Goal: Check status: Check status

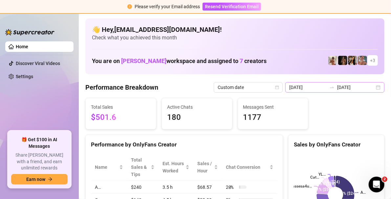
click at [373, 87] on div "[DATE] [DATE]" at bounding box center [334, 87] width 99 height 11
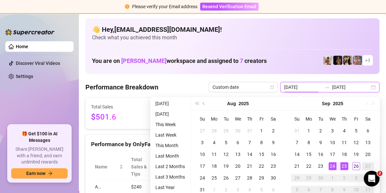
type input "[DATE]"
click at [332, 165] on div "24" at bounding box center [332, 167] width 8 height 8
type input "[DATE]"
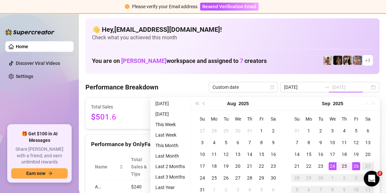
click at [358, 166] on div "26" at bounding box center [356, 167] width 8 height 8
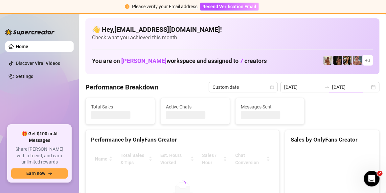
type input "[DATE]"
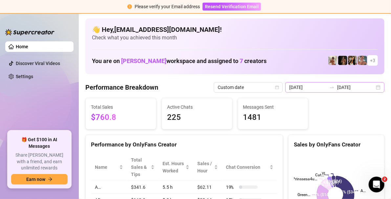
click at [374, 88] on div "[DATE] [DATE]" at bounding box center [334, 87] width 99 height 11
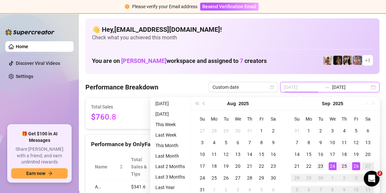
type input "[DATE]"
click at [317, 166] on div "23" at bounding box center [321, 167] width 8 height 8
type input "[DATE]"
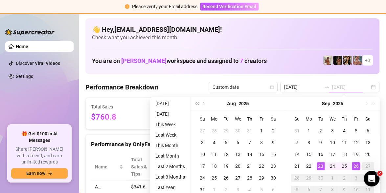
click at [357, 167] on div "26" at bounding box center [356, 167] width 8 height 8
type input "[DATE]"
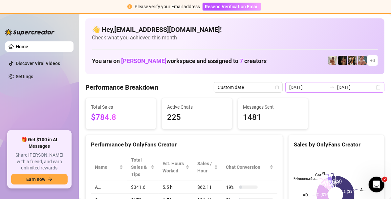
click at [373, 89] on div "[DATE] [DATE]" at bounding box center [334, 87] width 99 height 11
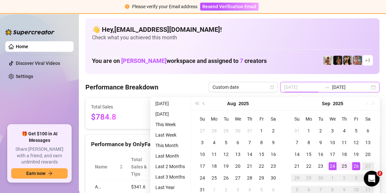
type input "[DATE]"
click at [335, 165] on div "24" at bounding box center [332, 167] width 8 height 8
type input "[DATE]"
click at [358, 166] on div "26" at bounding box center [356, 167] width 8 height 8
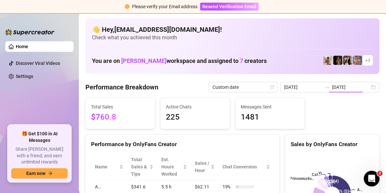
type input "[DATE]"
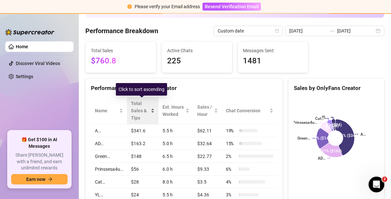
scroll to position [71, 0]
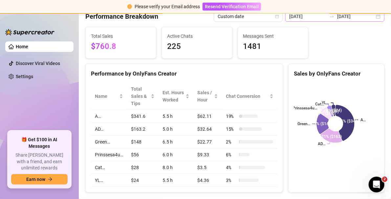
click at [376, 19] on div "[DATE] [DATE]" at bounding box center [334, 16] width 99 height 11
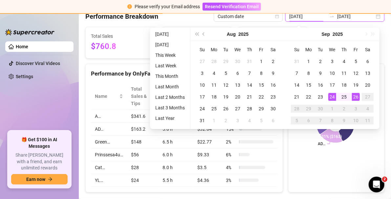
scroll to position [70, 0]
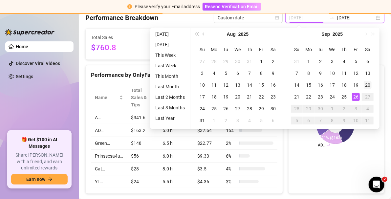
type input "[DATE]"
click at [366, 86] on div "20" at bounding box center [368, 85] width 8 height 8
type input "[DATE]"
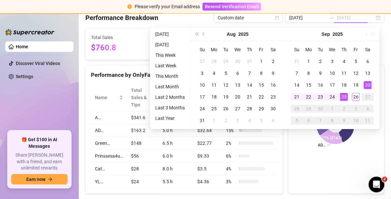
click at [341, 95] on div "25" at bounding box center [344, 97] width 8 height 8
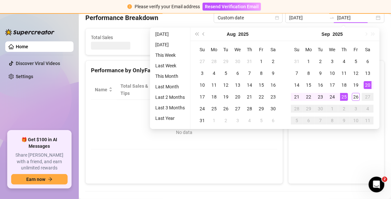
type input "[DATE]"
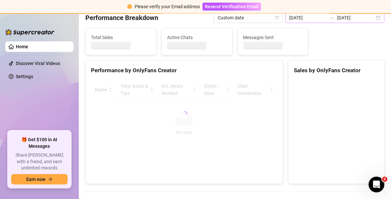
click at [372, 19] on div "[DATE] [DATE]" at bounding box center [334, 17] width 99 height 11
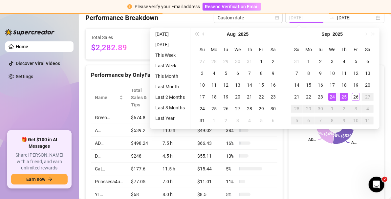
type input "[DATE]"
click at [333, 93] on div "24" at bounding box center [332, 97] width 8 height 8
type input "[DATE]"
click at [357, 94] on div "26" at bounding box center [356, 97] width 8 height 8
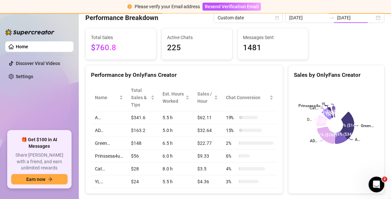
type input "[DATE]"
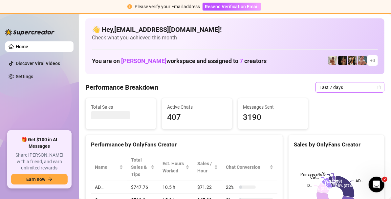
click at [375, 91] on span "Last 7 days" at bounding box center [350, 87] width 61 height 10
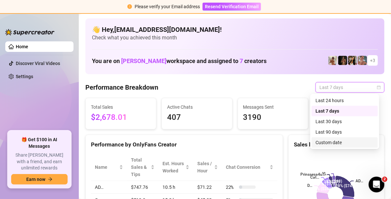
click at [340, 143] on div "Custom date" at bounding box center [345, 142] width 58 height 7
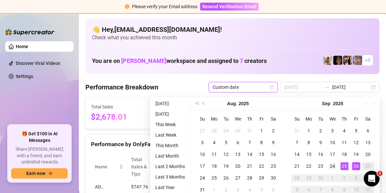
type input "[DATE]"
click at [334, 166] on div "24" at bounding box center [332, 167] width 8 height 8
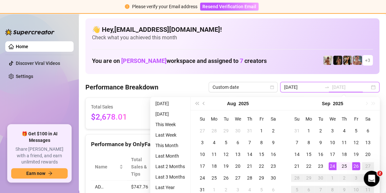
type input "[DATE]"
click at [358, 168] on div "26" at bounding box center [356, 167] width 8 height 8
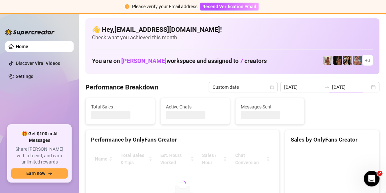
type input "[DATE]"
